Goal: Information Seeking & Learning: Learn about a topic

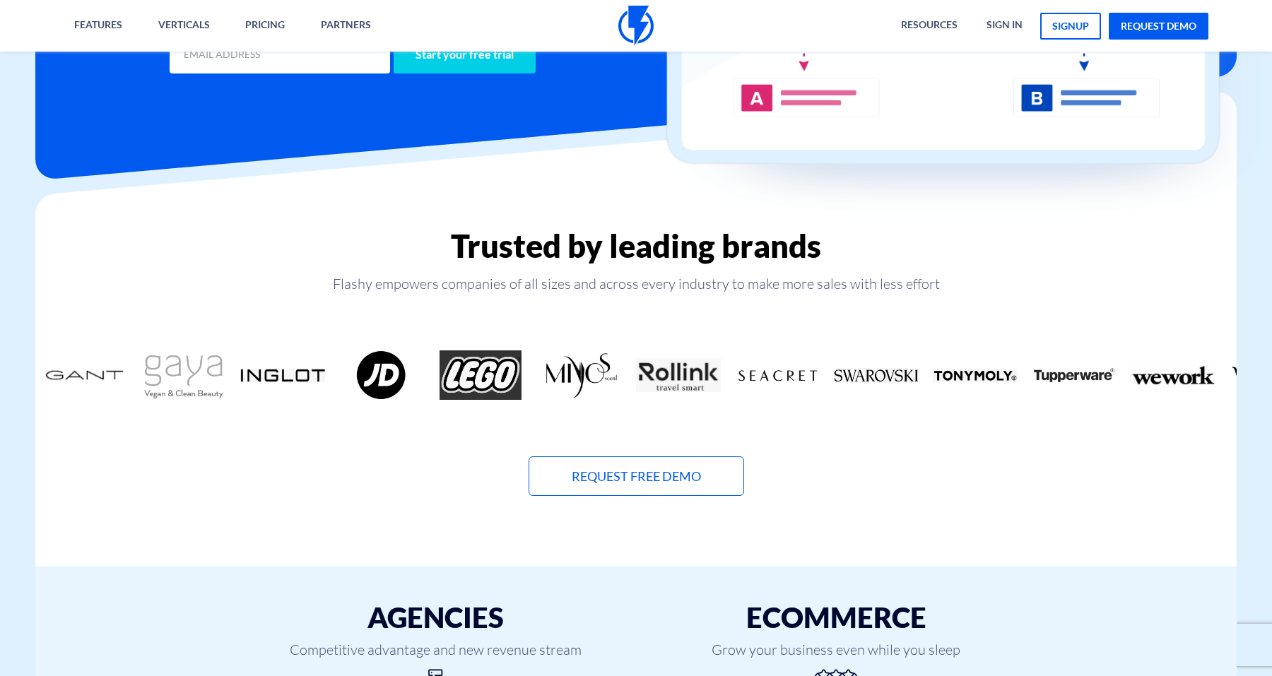
scroll to position [365, 0]
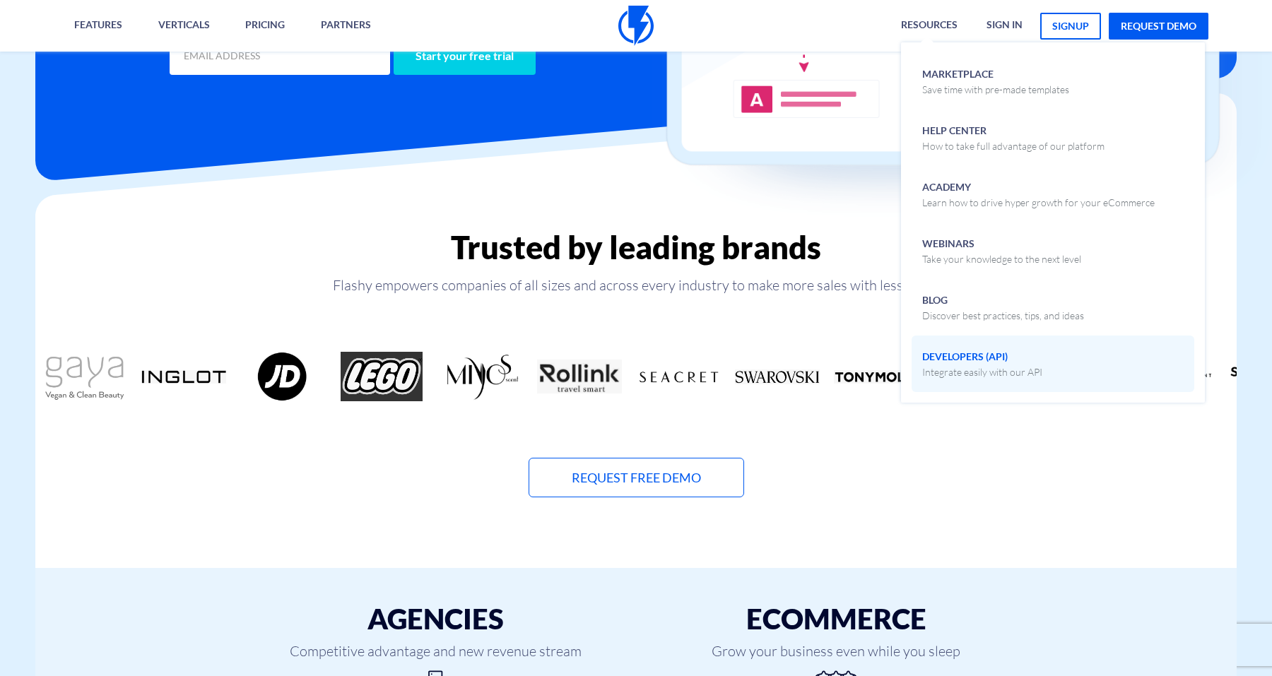
click at [975, 364] on span "Developers (API) Integrate easily with our API" at bounding box center [982, 362] width 120 height 33
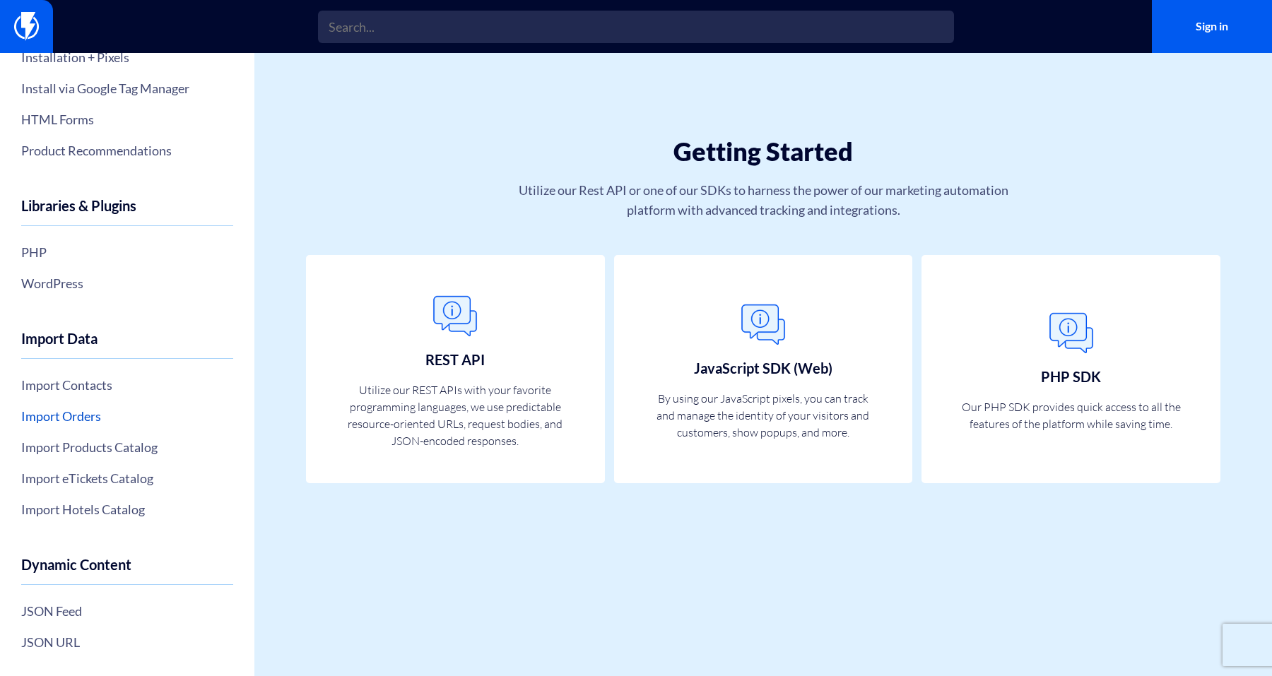
scroll to position [288, 0]
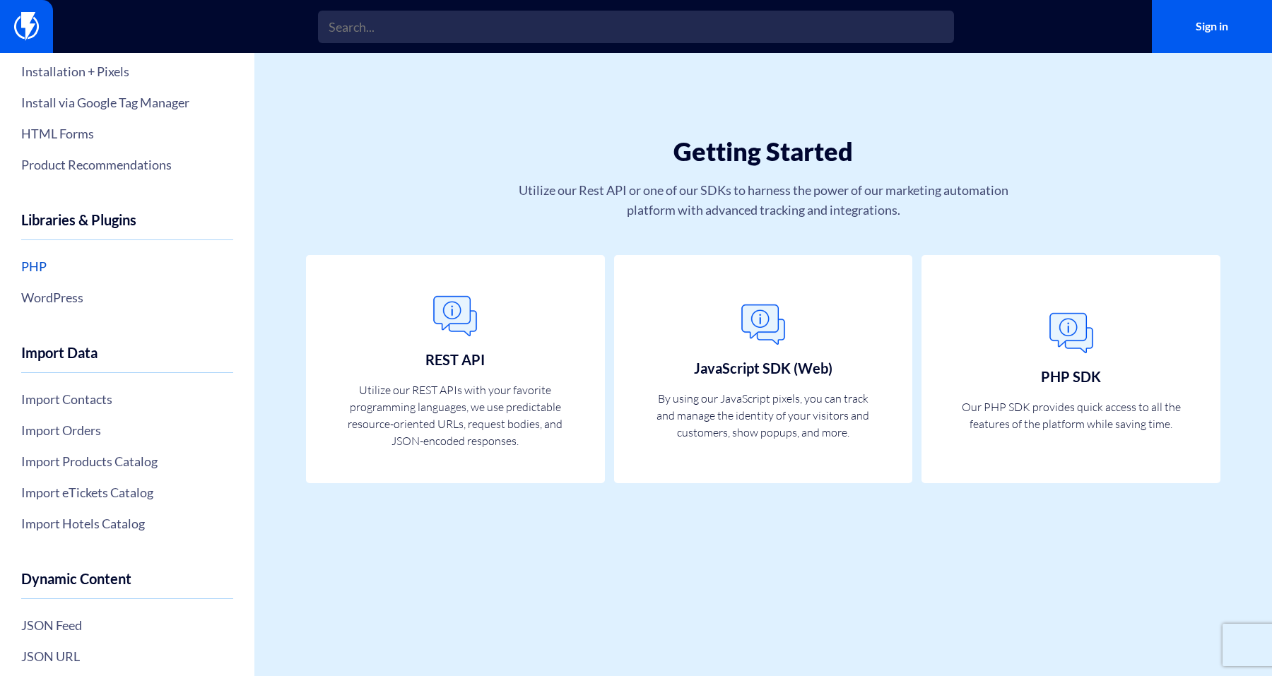
click at [39, 271] on link "PHP" at bounding box center [127, 266] width 212 height 24
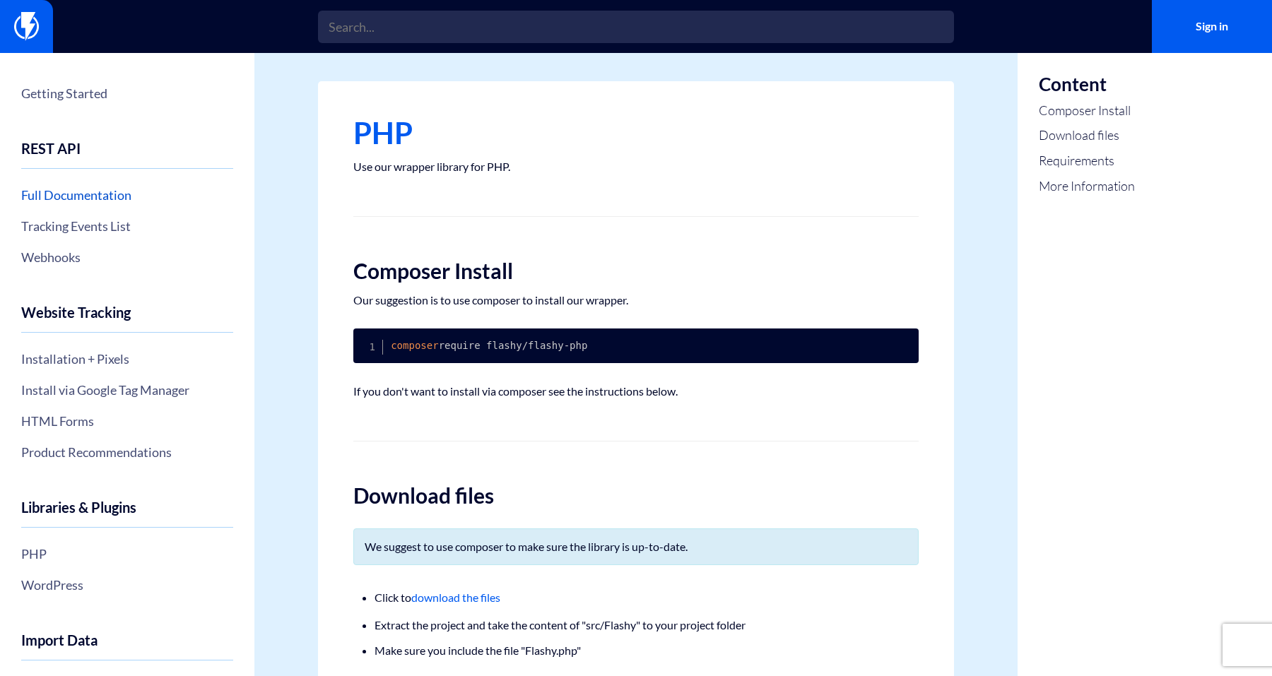
click at [114, 192] on link "Full Documentation" at bounding box center [127, 195] width 212 height 24
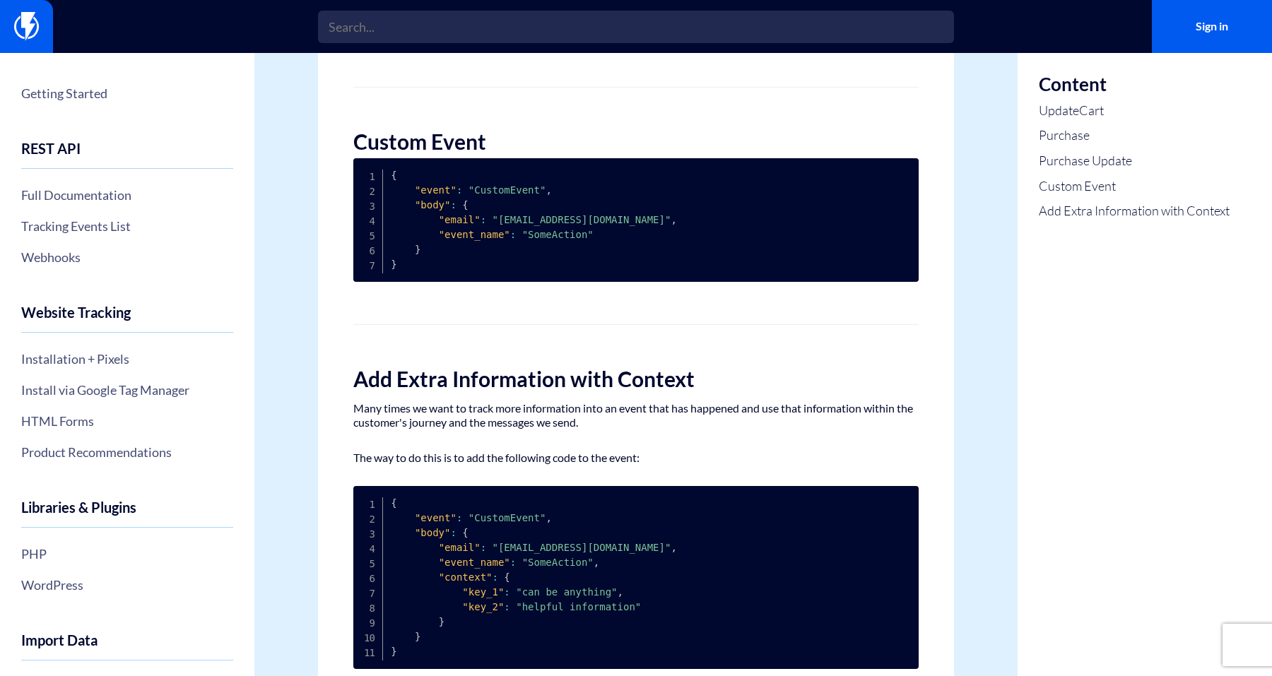
scroll to position [1291, 0]
